Goal: Connect with others: Connect with others

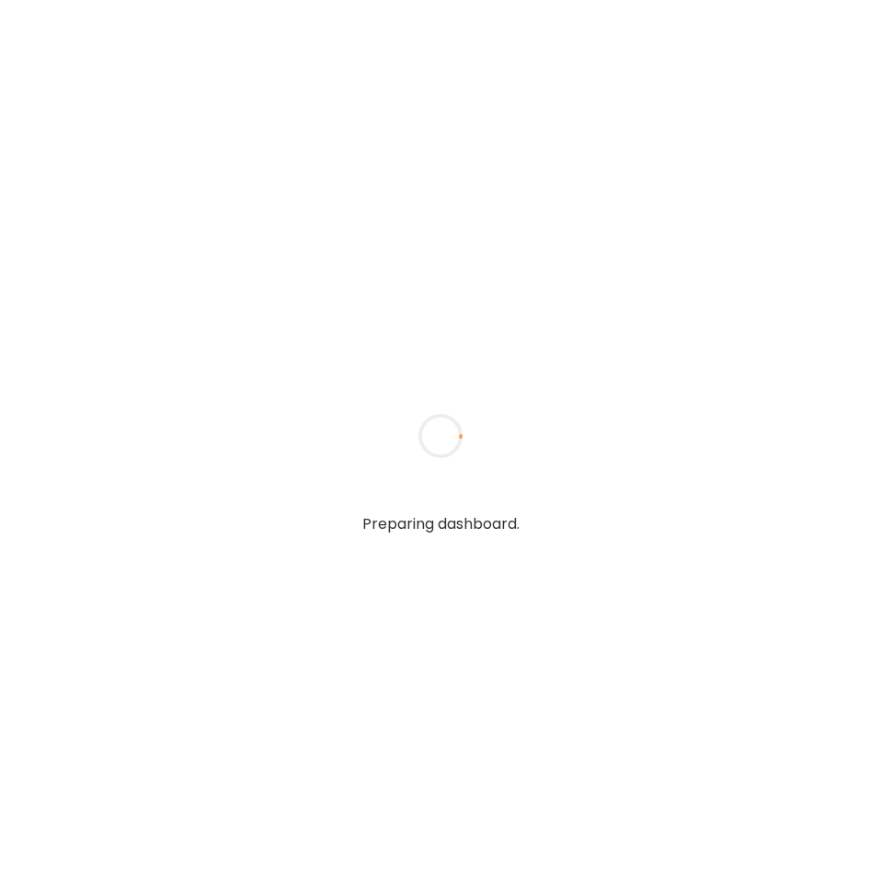
type textarea "**********"
type input "**********"
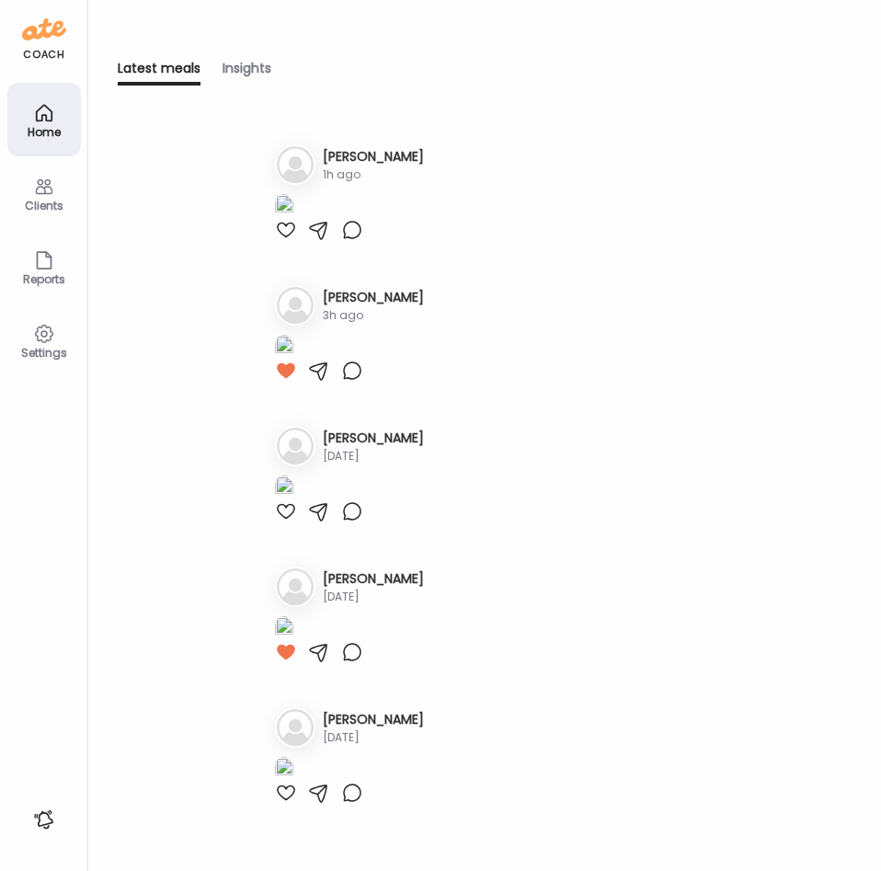
click at [362, 153] on h3 "[PERSON_NAME]" at bounding box center [373, 156] width 101 height 19
click at [294, 219] on img at bounding box center [284, 206] width 18 height 25
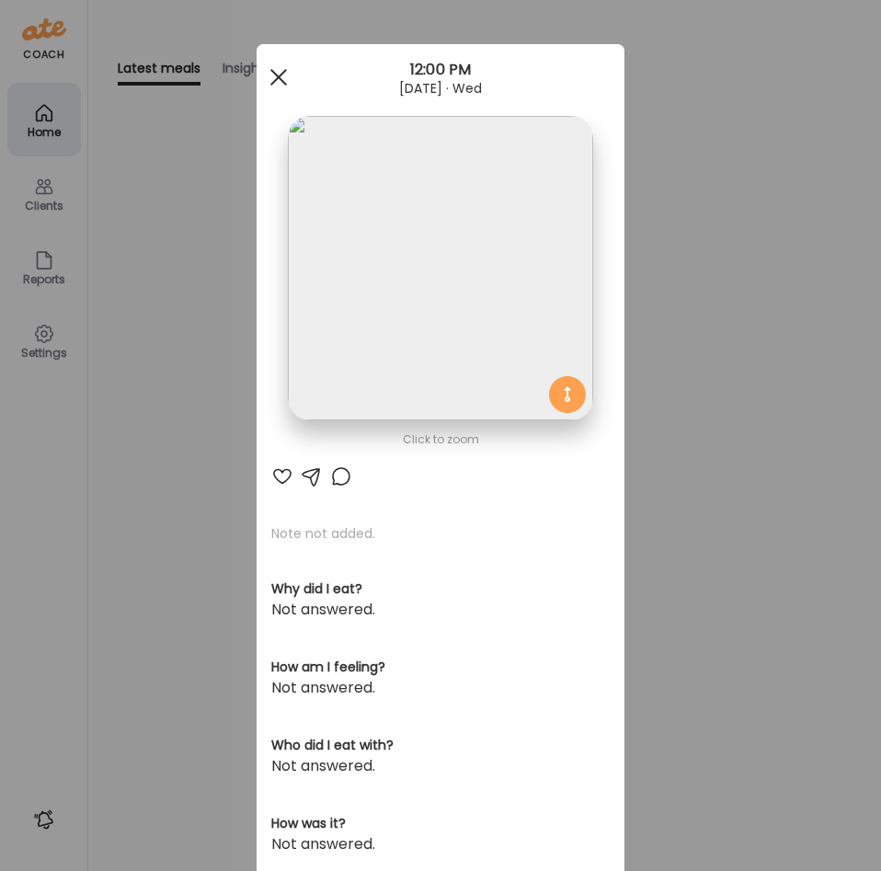
click at [281, 71] on div at bounding box center [278, 77] width 37 height 37
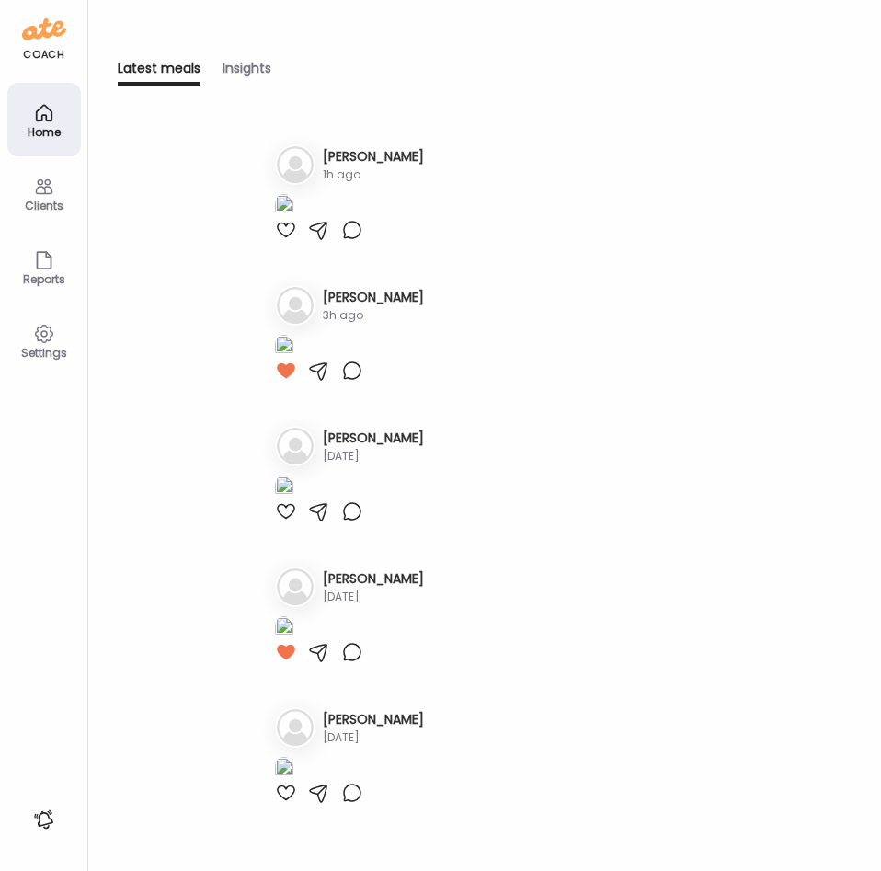
click at [47, 189] on icon at bounding box center [44, 187] width 22 height 22
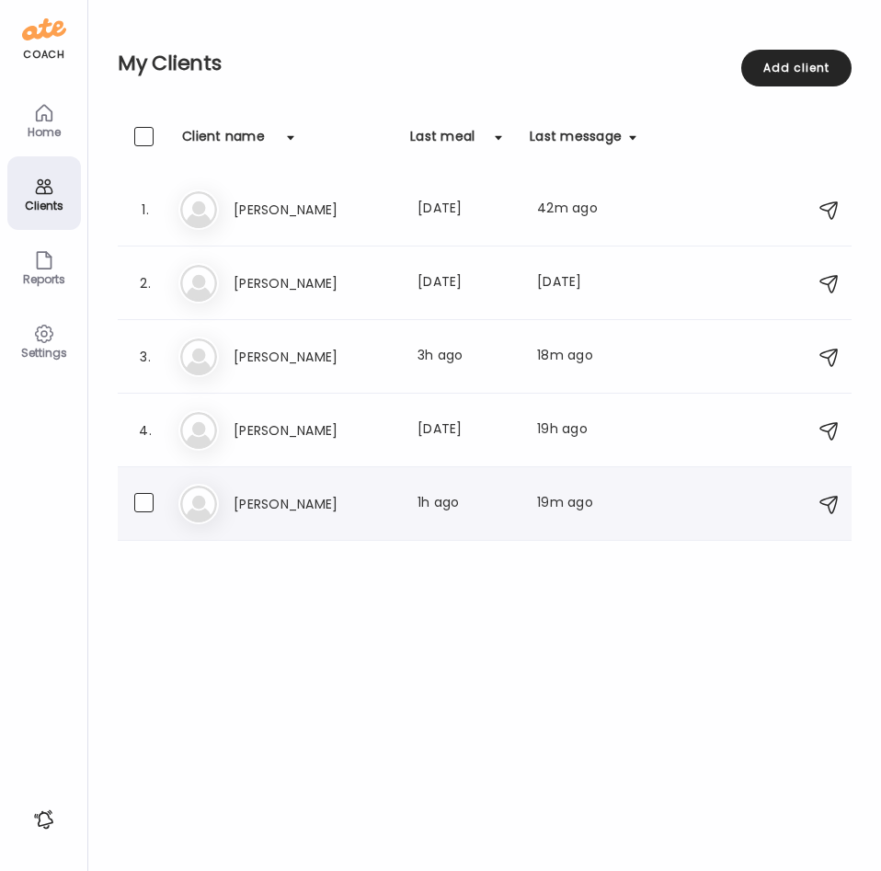
click at [320, 524] on div "Ta [PERSON_NAME] Last meal: 1h ago Last message: 19m ago It stated it doesn't s…" at bounding box center [488, 504] width 618 height 40
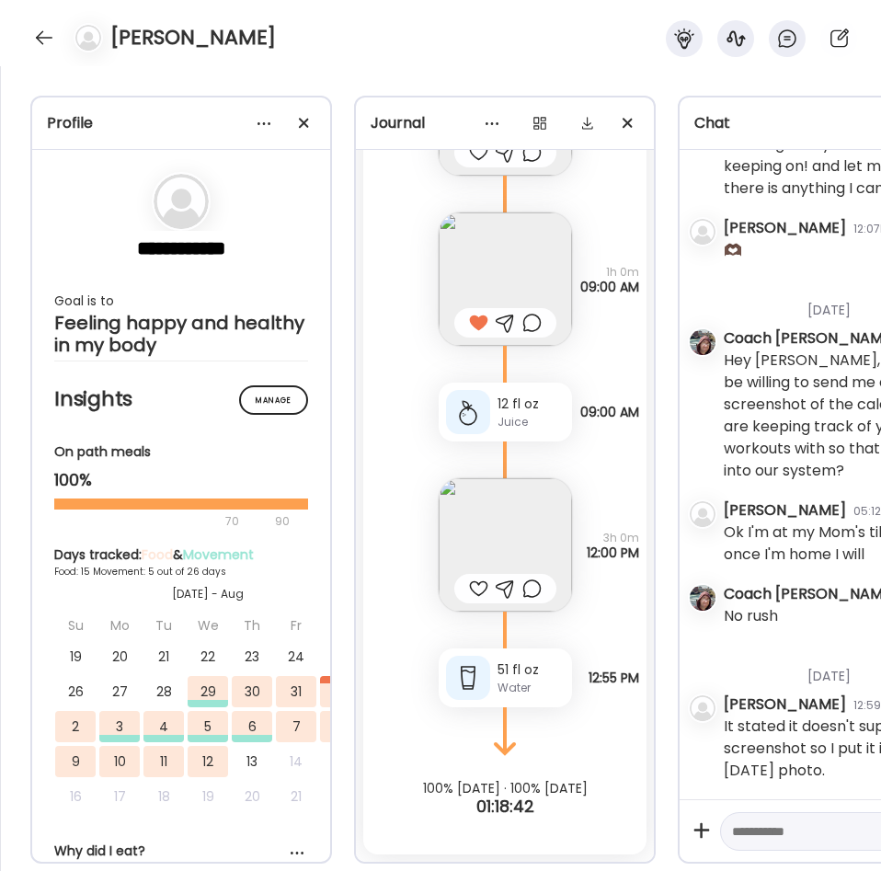
scroll to position [11386, 0]
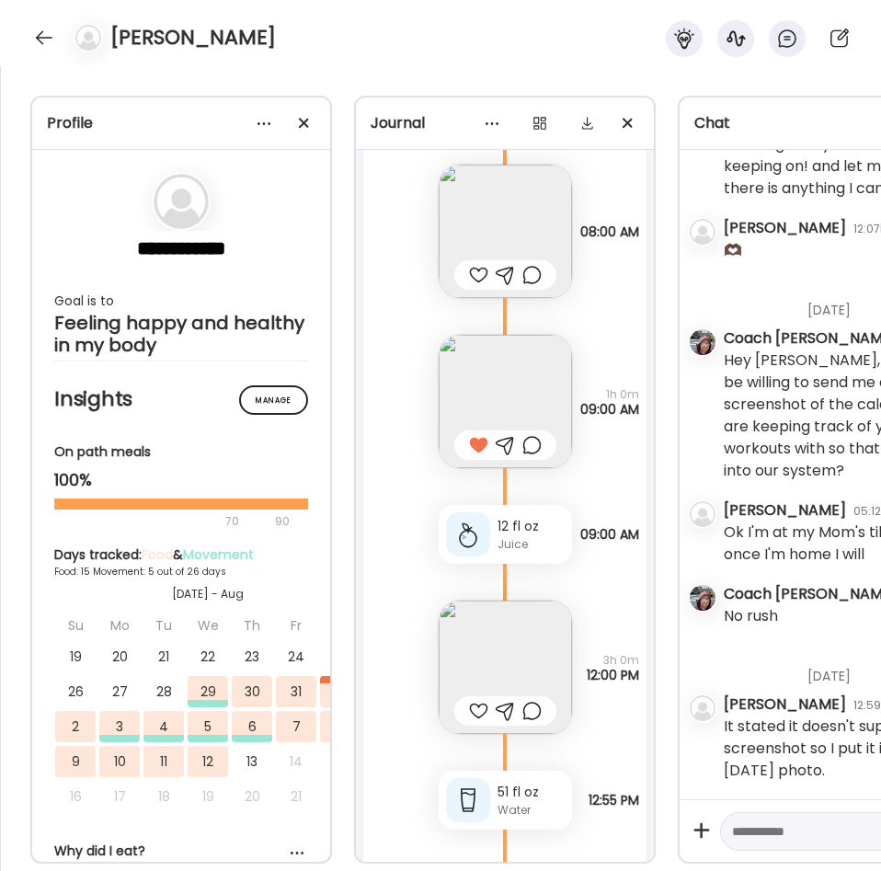
click at [482, 199] on img at bounding box center [505, 231] width 133 height 133
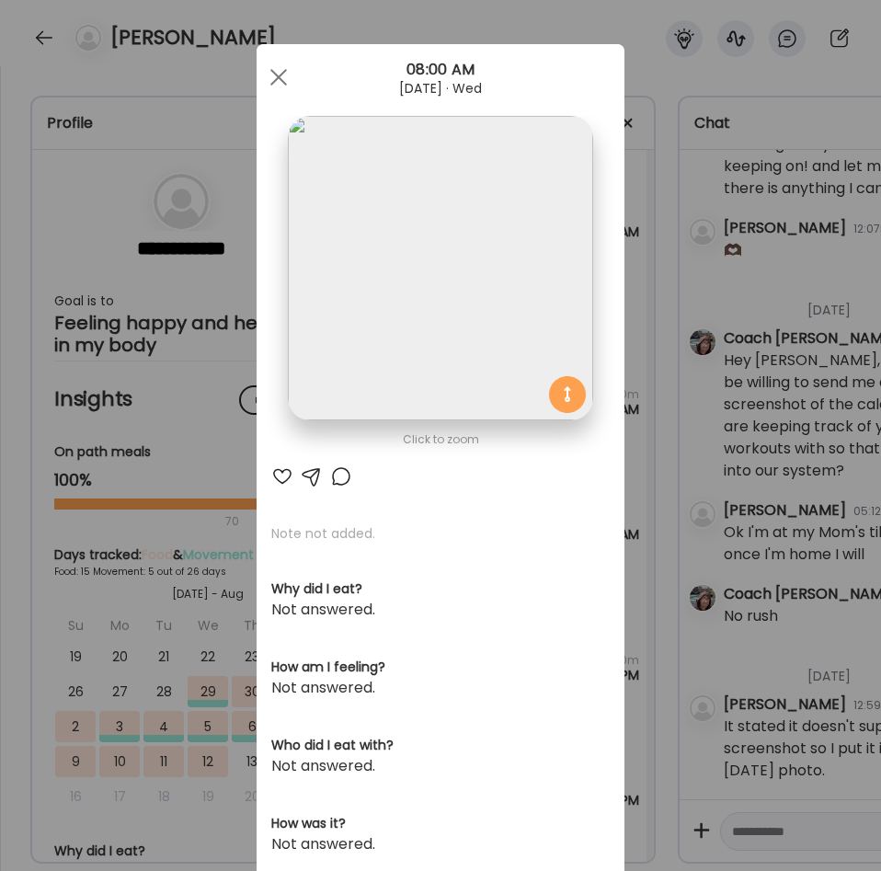
click at [471, 249] on img at bounding box center [440, 268] width 305 height 305
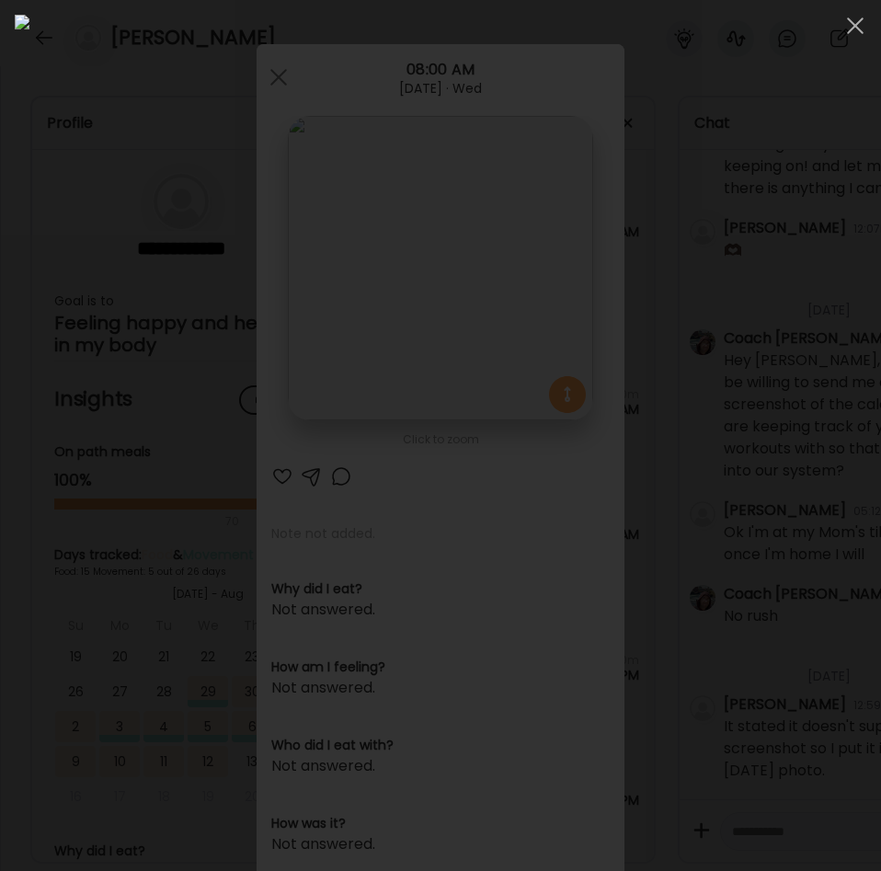
click at [881, 316] on div at bounding box center [440, 435] width 881 height 871
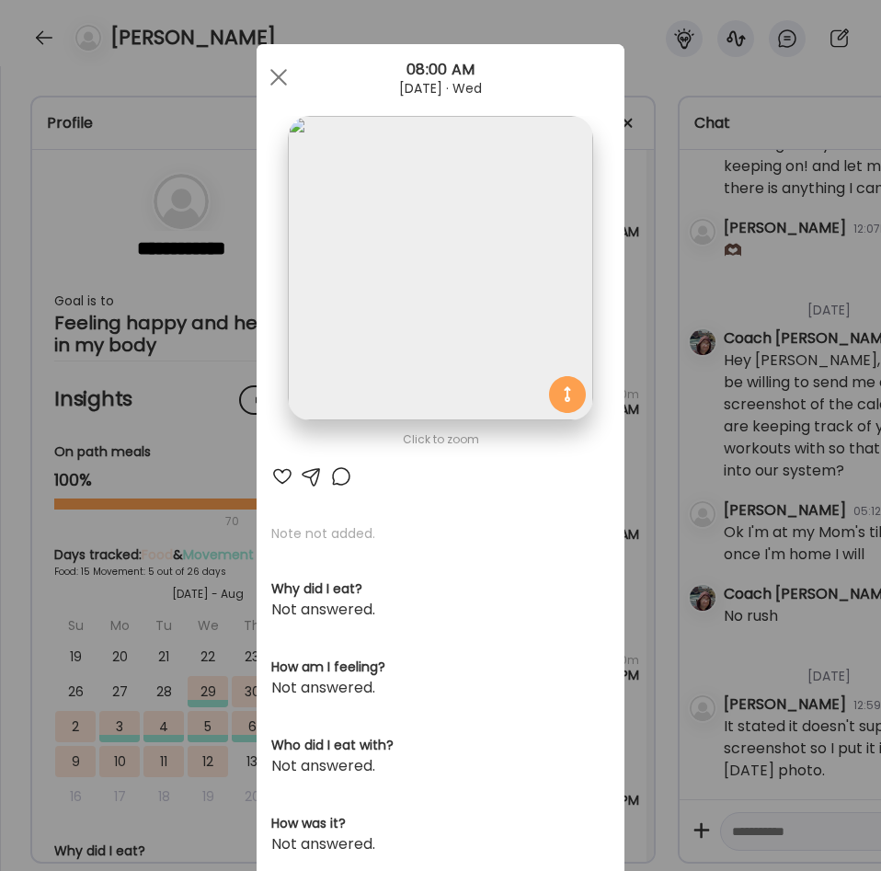
click at [392, 187] on img at bounding box center [440, 268] width 305 height 305
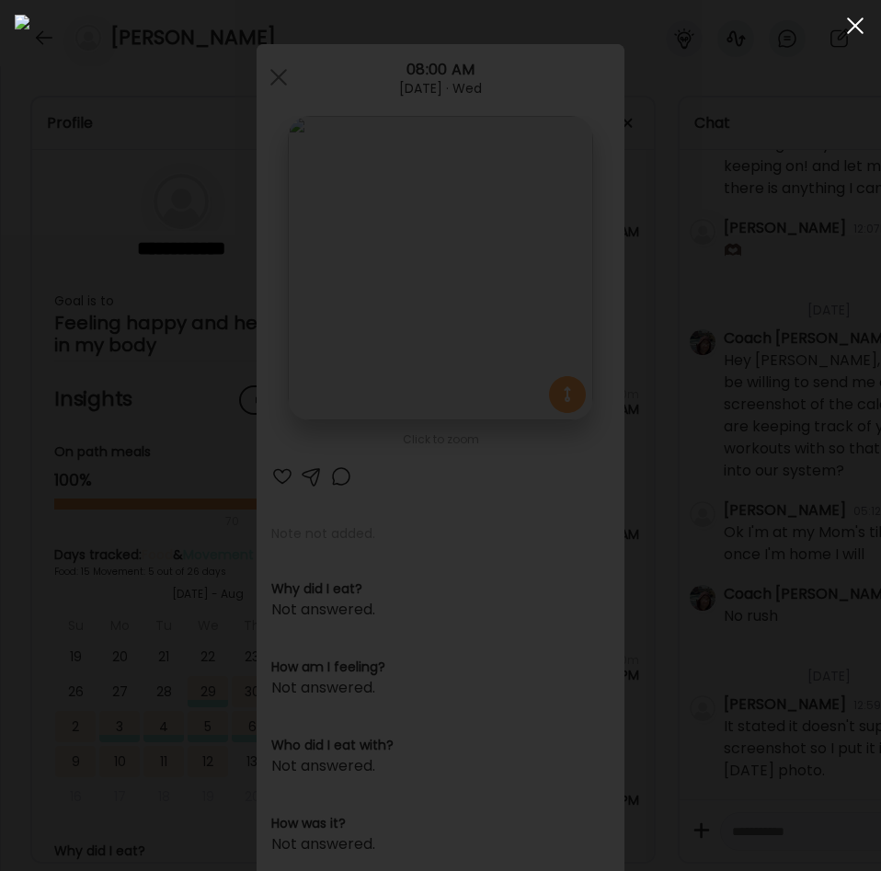
click at [855, 29] on div at bounding box center [855, 25] width 37 height 37
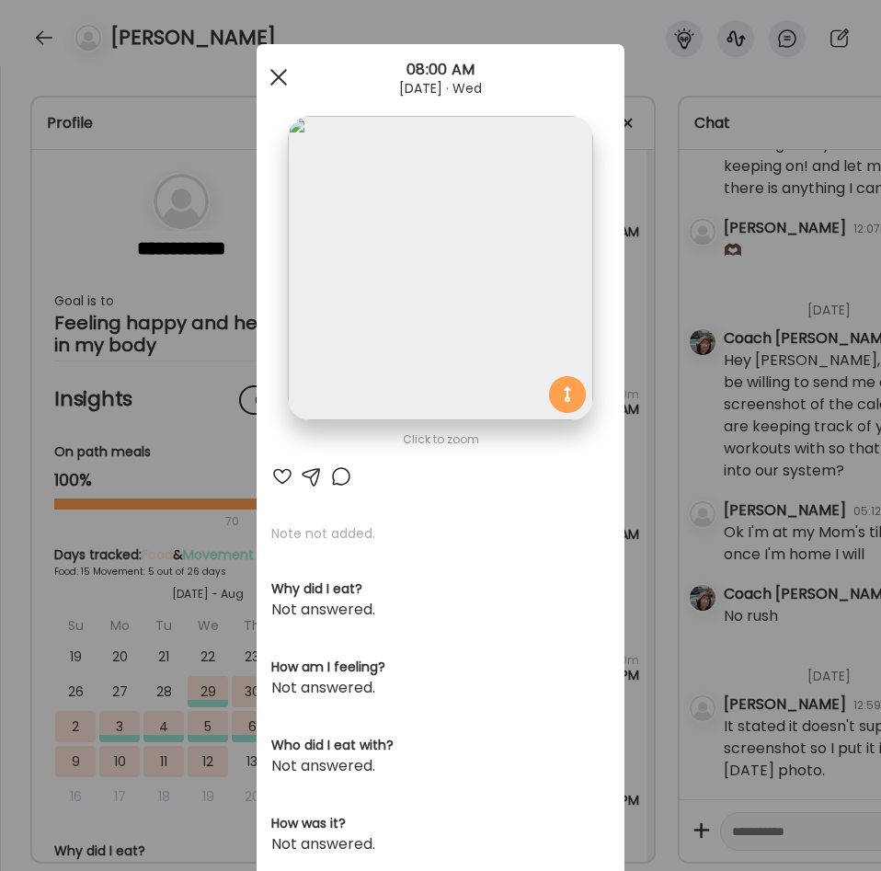
click at [280, 77] on div at bounding box center [278, 77] width 37 height 37
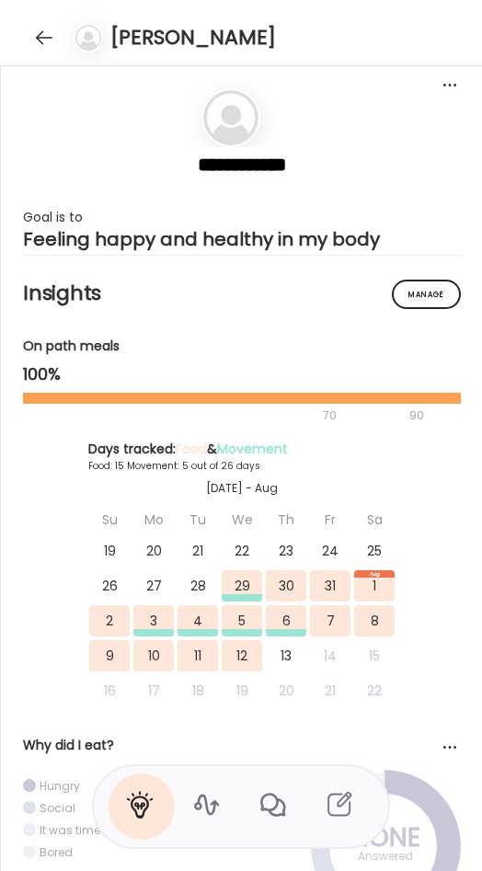
scroll to position [2934, 0]
click at [35, 43] on div at bounding box center [43, 37] width 29 height 29
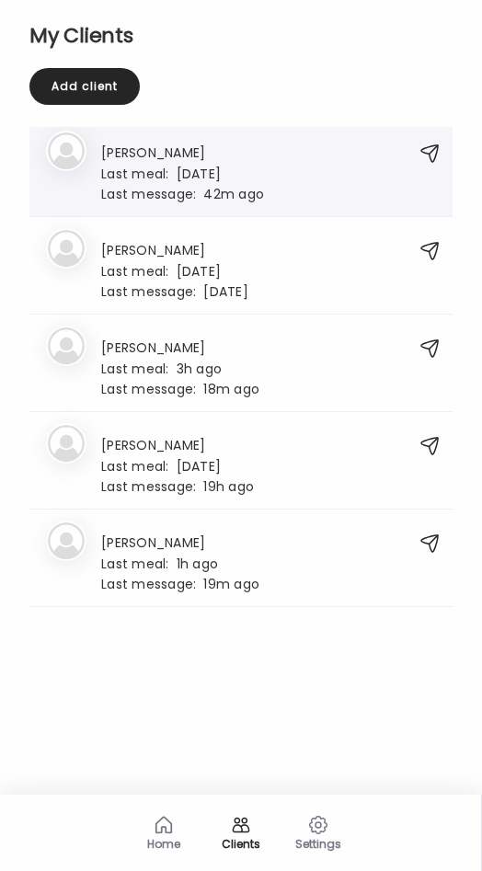
click at [156, 154] on h3 "[PERSON_NAME]" at bounding box center [182, 151] width 162 height 19
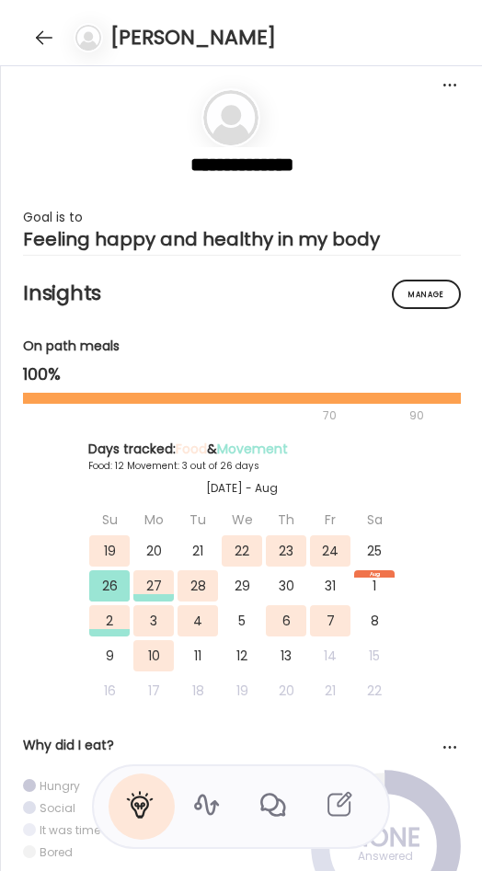
scroll to position [660, 0]
click at [210, 800] on icon at bounding box center [205, 804] width 29 height 29
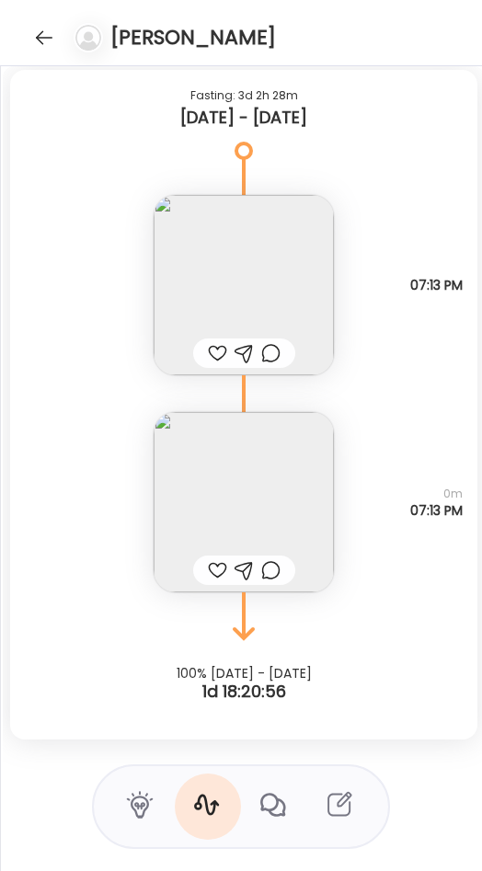
scroll to position [0, 482]
click at [190, 274] on img at bounding box center [242, 285] width 180 height 180
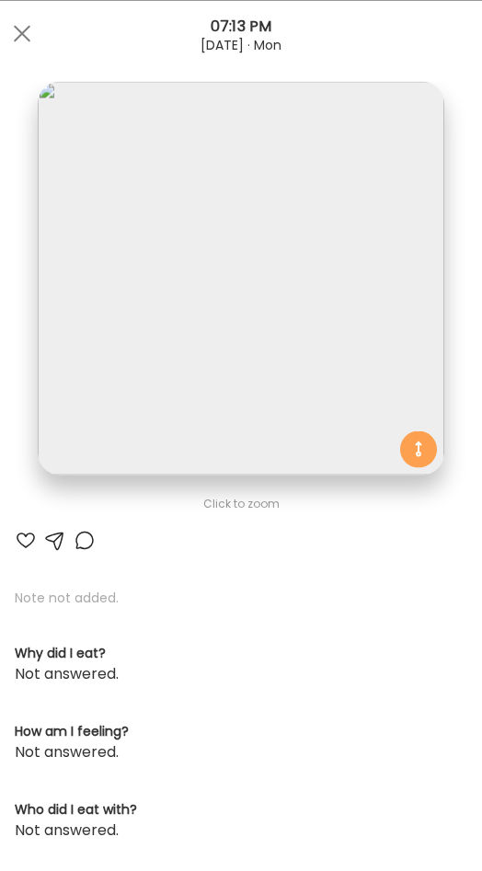
click at [266, 312] on img at bounding box center [242, 278] width 408 height 394
